Goal: Task Accomplishment & Management: Use online tool/utility

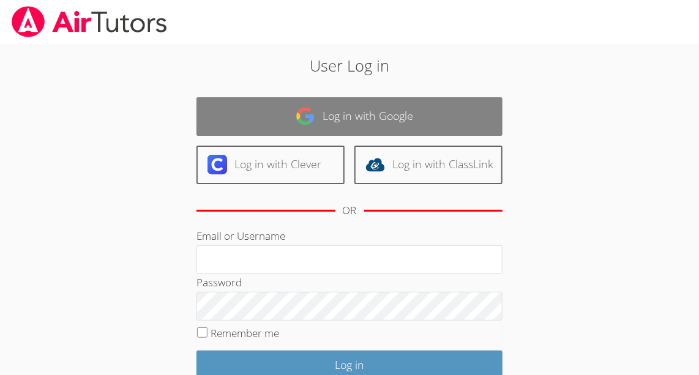
click at [360, 120] on link "Log in with Google" at bounding box center [350, 116] width 306 height 39
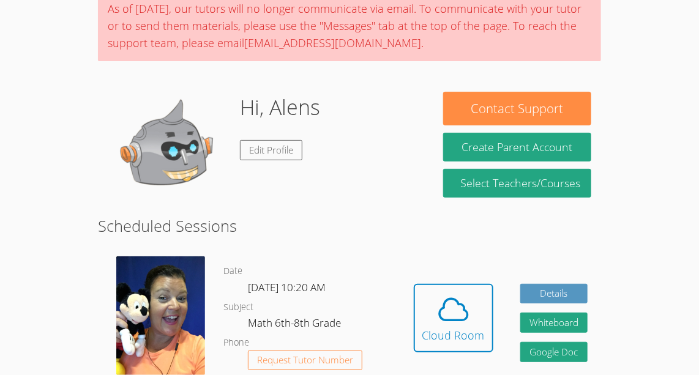
scroll to position [108, 0]
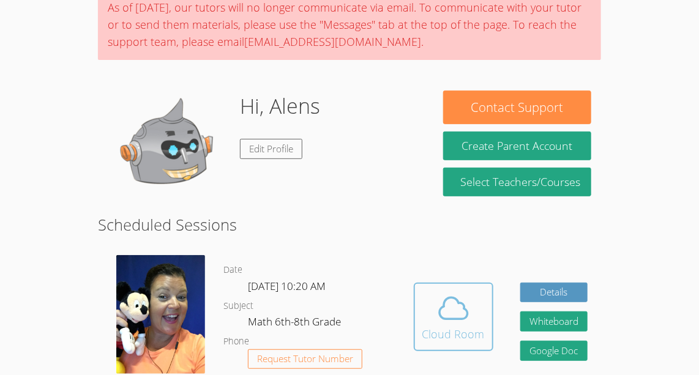
click at [435, 314] on span at bounding box center [454, 309] width 62 height 34
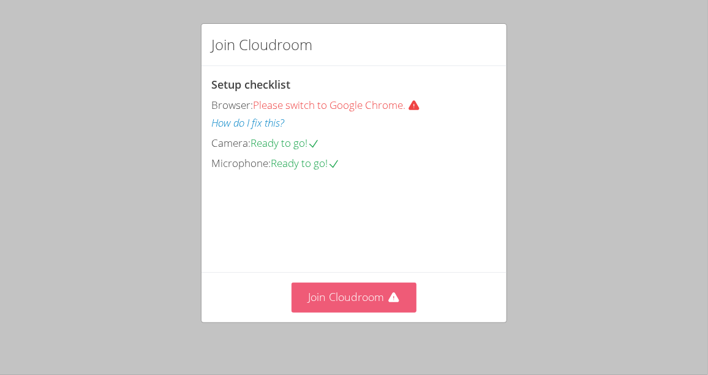
click at [300, 298] on button "Join Cloudroom" at bounding box center [355, 298] width 126 height 30
click at [318, 291] on button "Join Cloudroom" at bounding box center [355, 298] width 126 height 30
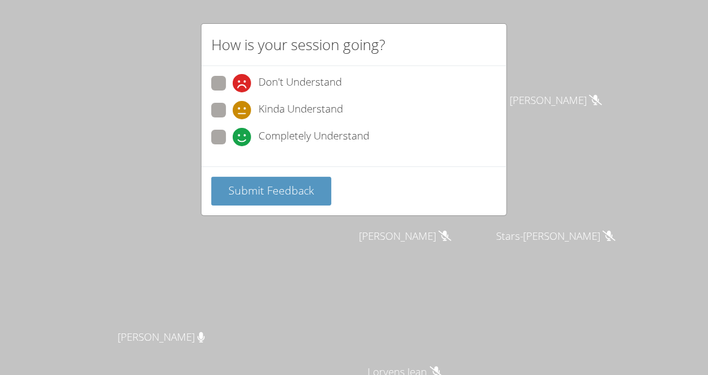
click at [233, 92] on span at bounding box center [233, 92] width 0 height 0
click at [233, 86] on input "Don't Understand" at bounding box center [238, 81] width 10 height 10
radio input "true"
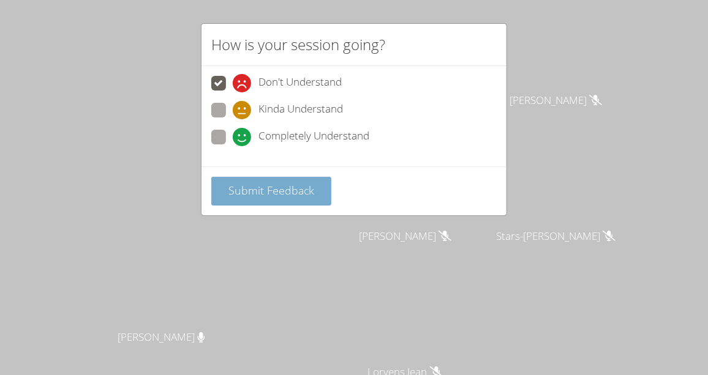
click at [248, 187] on span "Submit Feedback" at bounding box center [271, 190] width 86 height 15
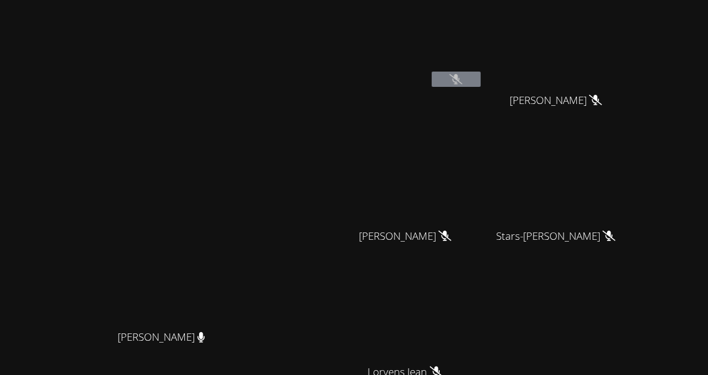
click at [462, 74] on button at bounding box center [456, 79] width 49 height 15
